Goal: Information Seeking & Learning: Stay updated

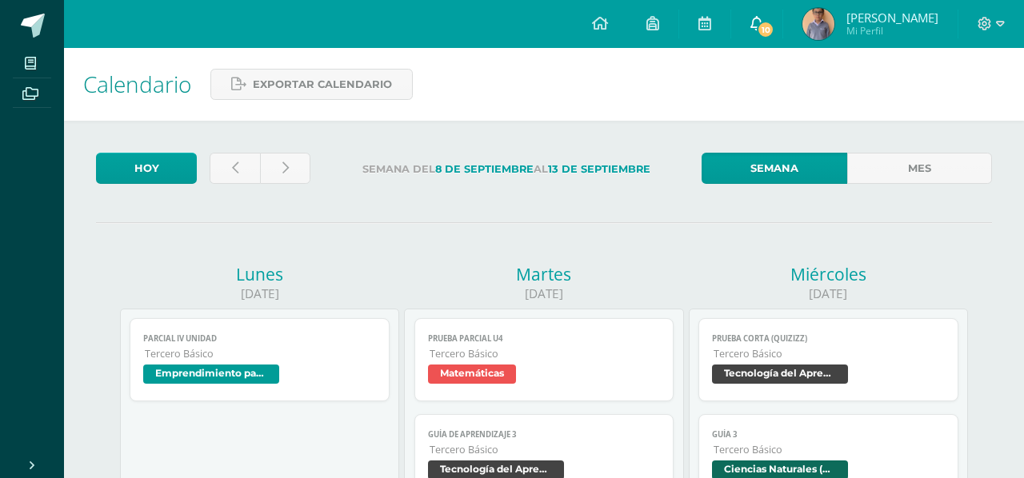
click at [774, 29] on span "10" at bounding box center [766, 30] width 18 height 18
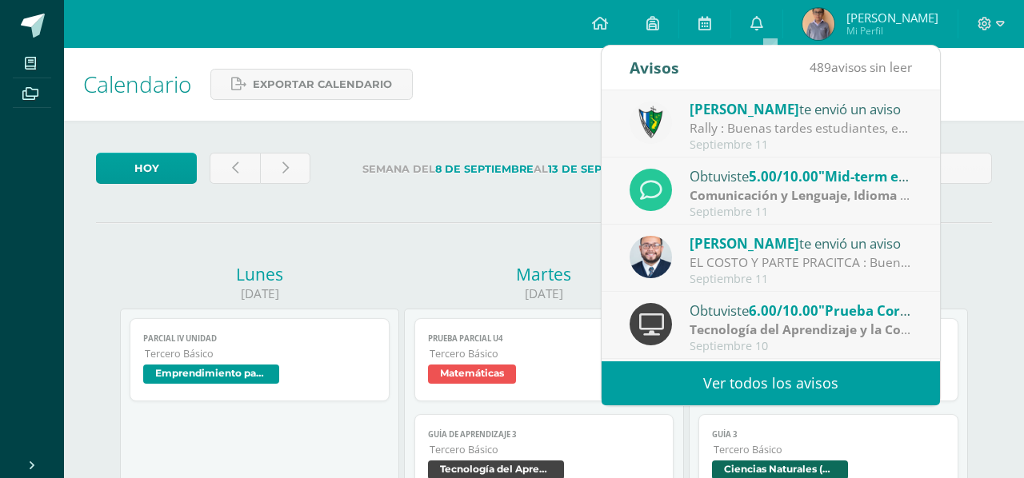
click at [726, 270] on div "EL COSTO Y PARTE PRACITCA : Buenos días Jovenes, un gusto saludarlos. Les adjun…" at bounding box center [800, 263] width 222 height 18
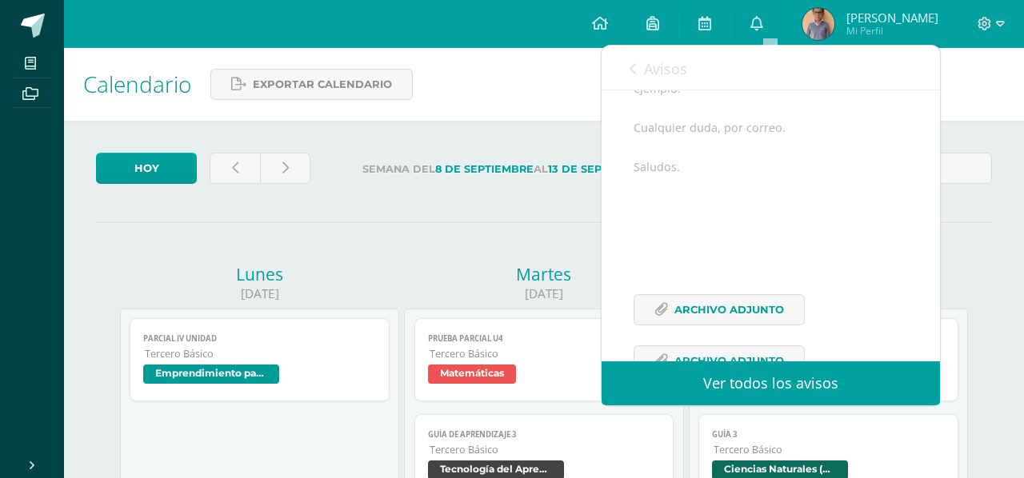
scroll to position [322, 0]
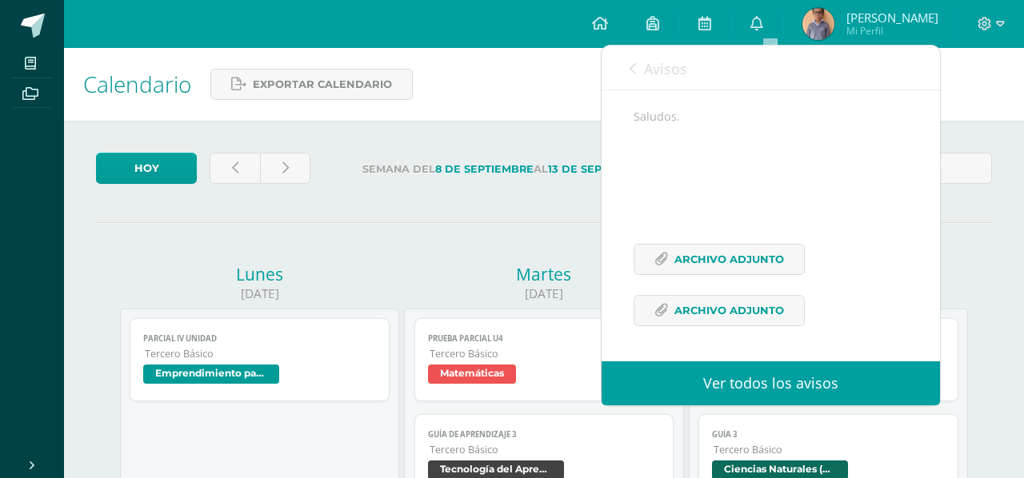
click at [644, 59] on span "Avisos" at bounding box center [665, 68] width 43 height 19
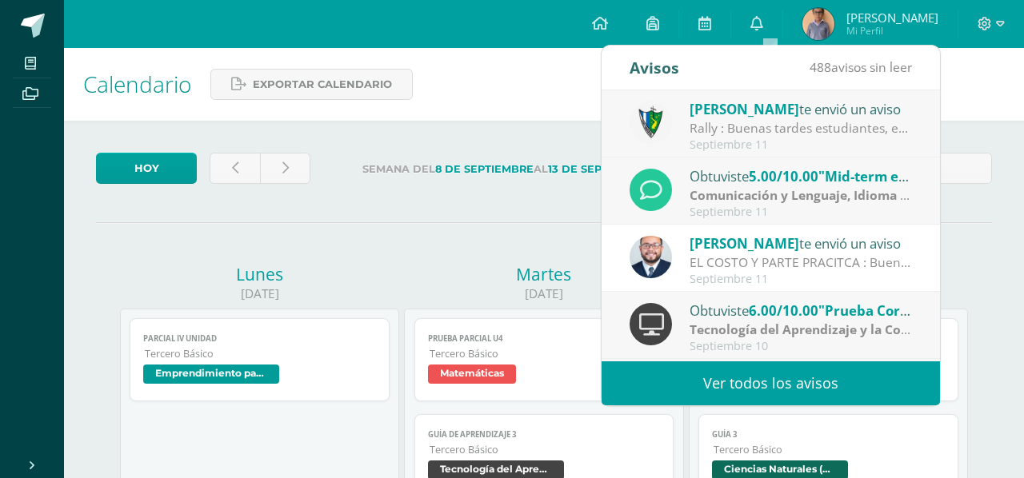
click at [696, 131] on div "Rally : Buenas tardes estudiantes, es un gusto saludarlos. Por este medio se in…" at bounding box center [800, 128] width 222 height 18
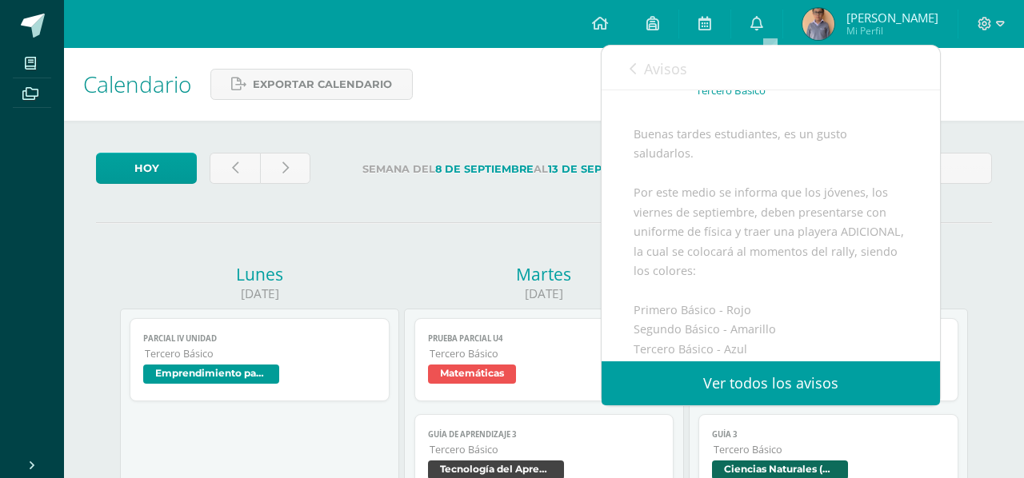
scroll to position [65, 0]
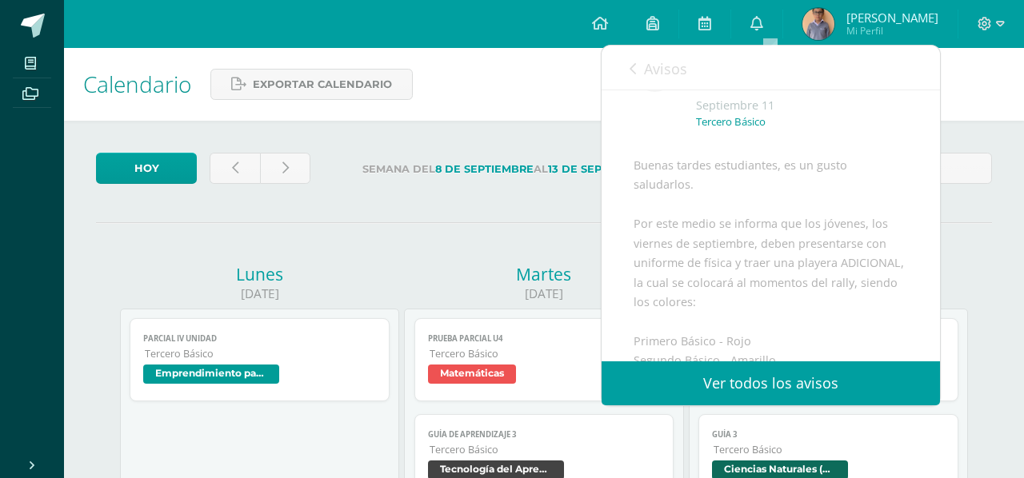
click at [649, 62] on span "Avisos" at bounding box center [665, 68] width 43 height 19
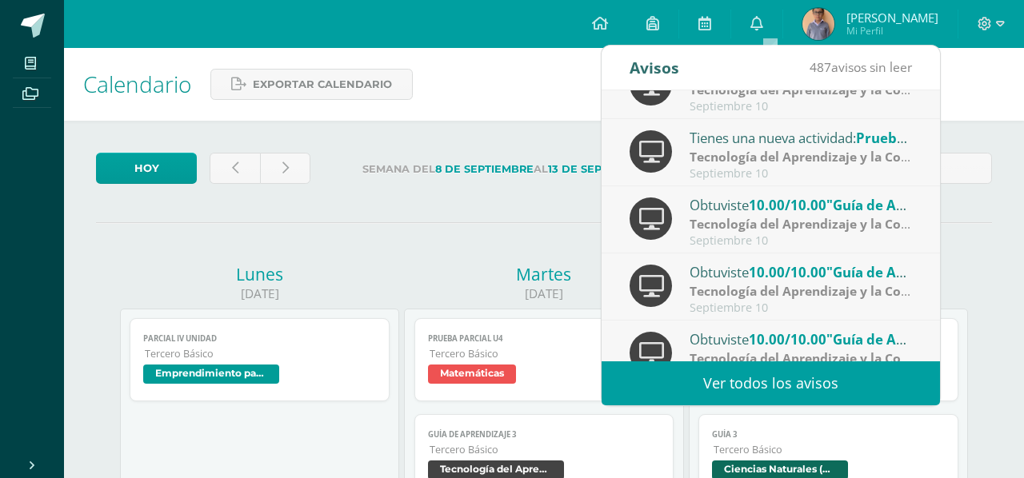
scroll to position [266, 0]
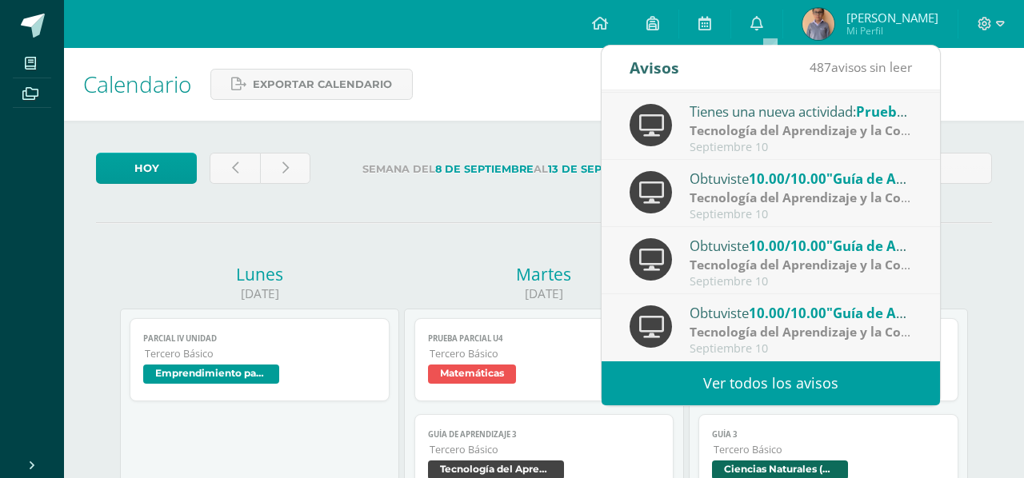
click at [725, 383] on link "Ver todos los avisos" at bounding box center [770, 384] width 338 height 44
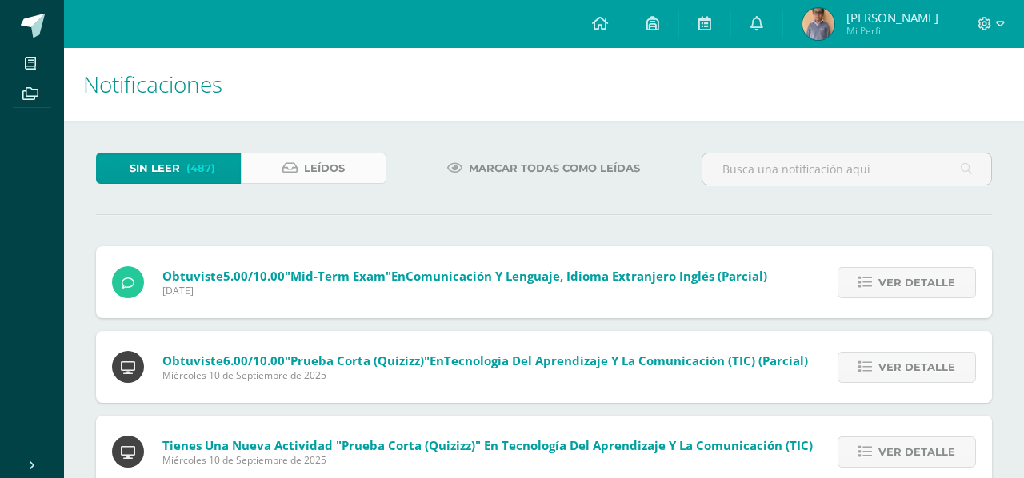
click at [356, 177] on link "Leídos" at bounding box center [313, 168] width 145 height 31
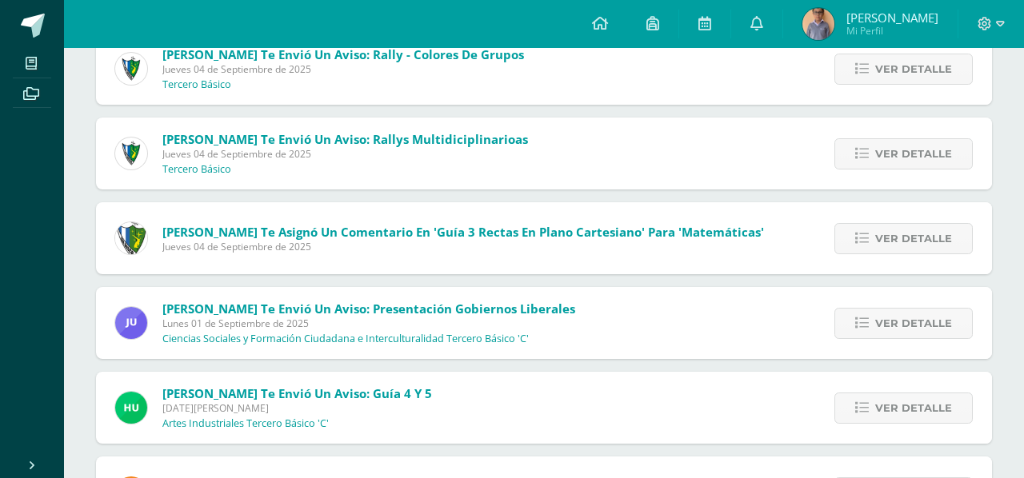
scroll to position [1099, 0]
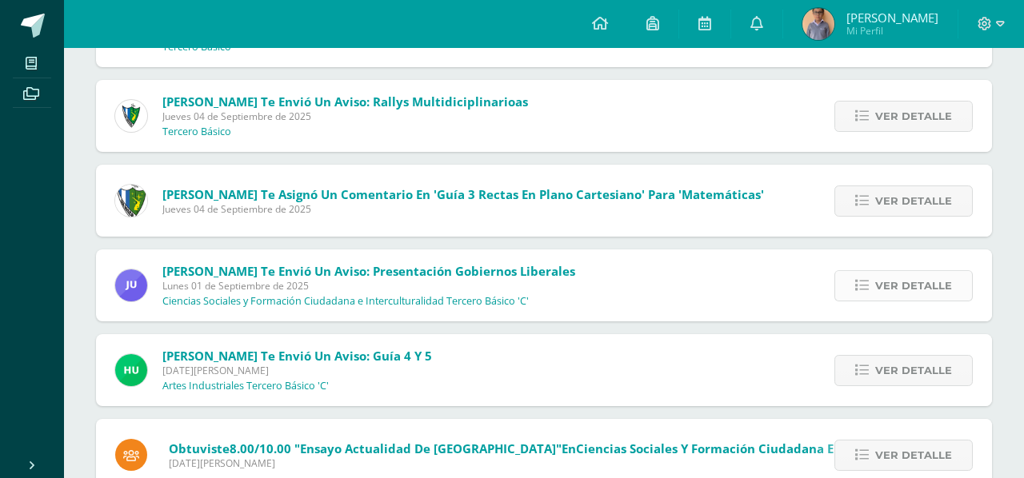
click at [847, 276] on link "Ver detalle" at bounding box center [903, 285] width 138 height 31
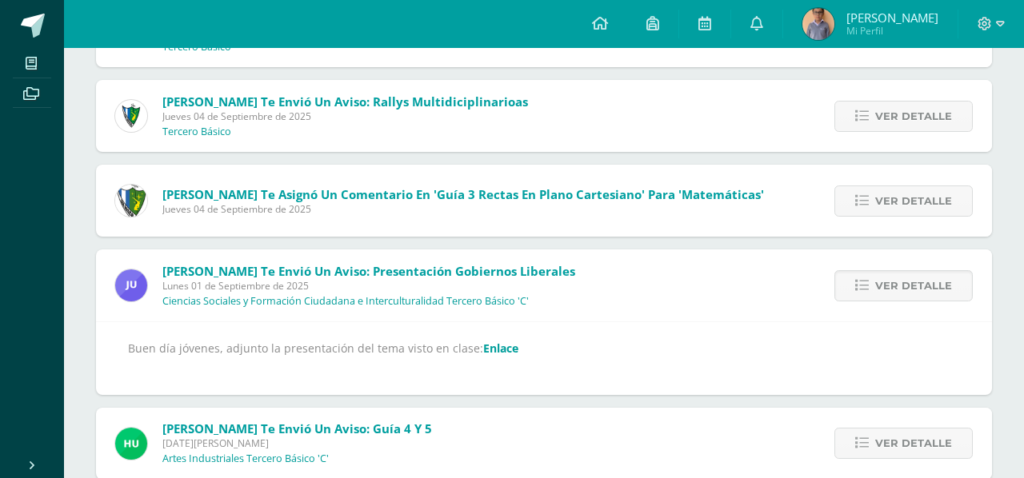
click at [515, 342] on div "Buen día jóvenes, adjunto la presentación del tema visto en clase: Enlace" at bounding box center [544, 358] width 832 height 40
click at [502, 345] on link "Enlace" at bounding box center [500, 348] width 35 height 15
